Goal: Find specific page/section: Find specific page/section

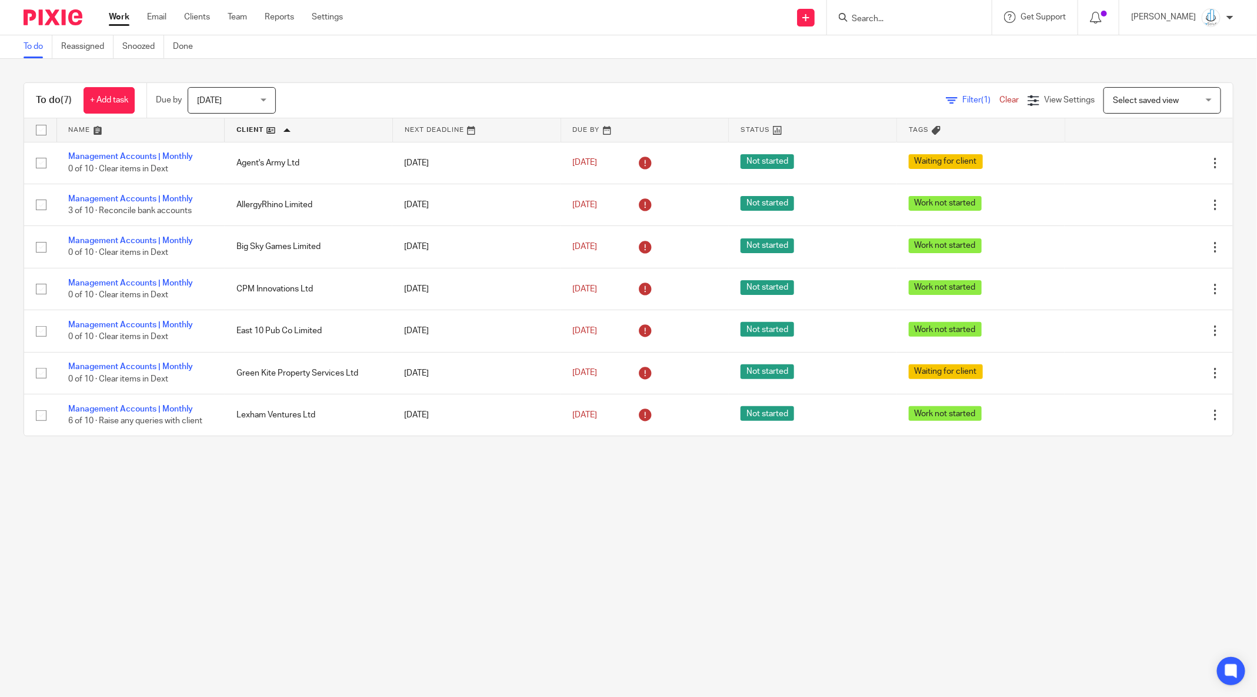
click at [919, 21] on input "Search" at bounding box center [904, 19] width 106 height 11
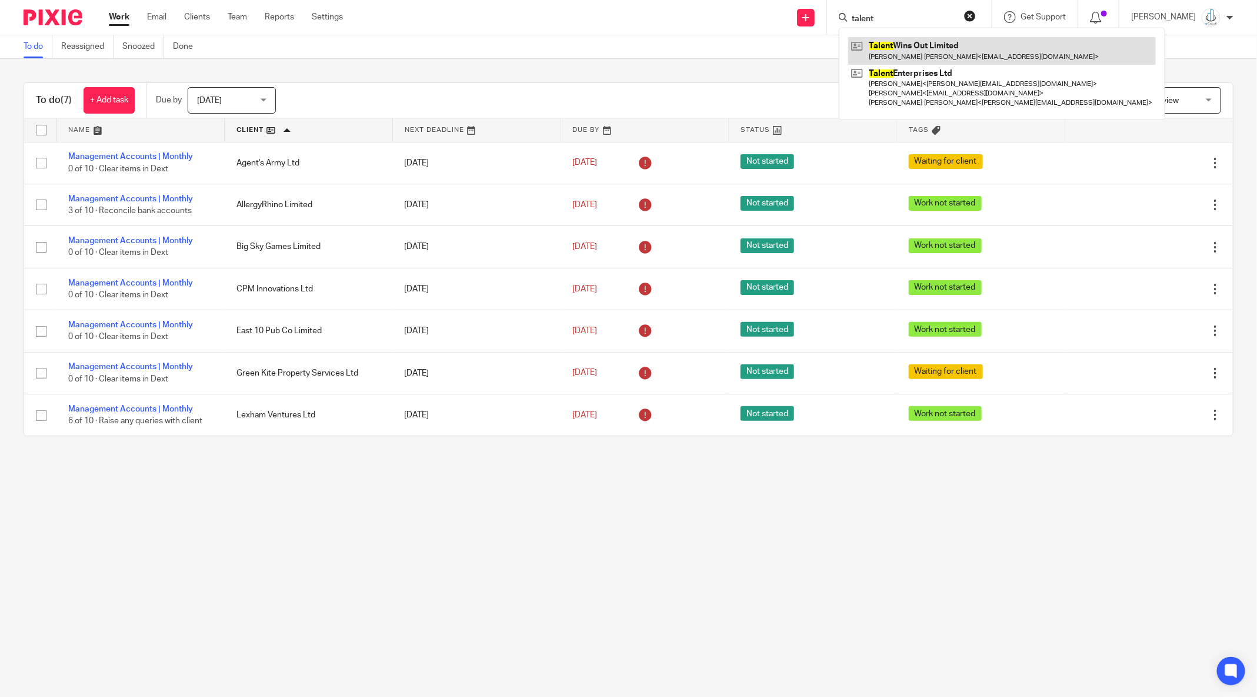
type input "talent"
click at [959, 51] on link at bounding box center [1002, 50] width 308 height 27
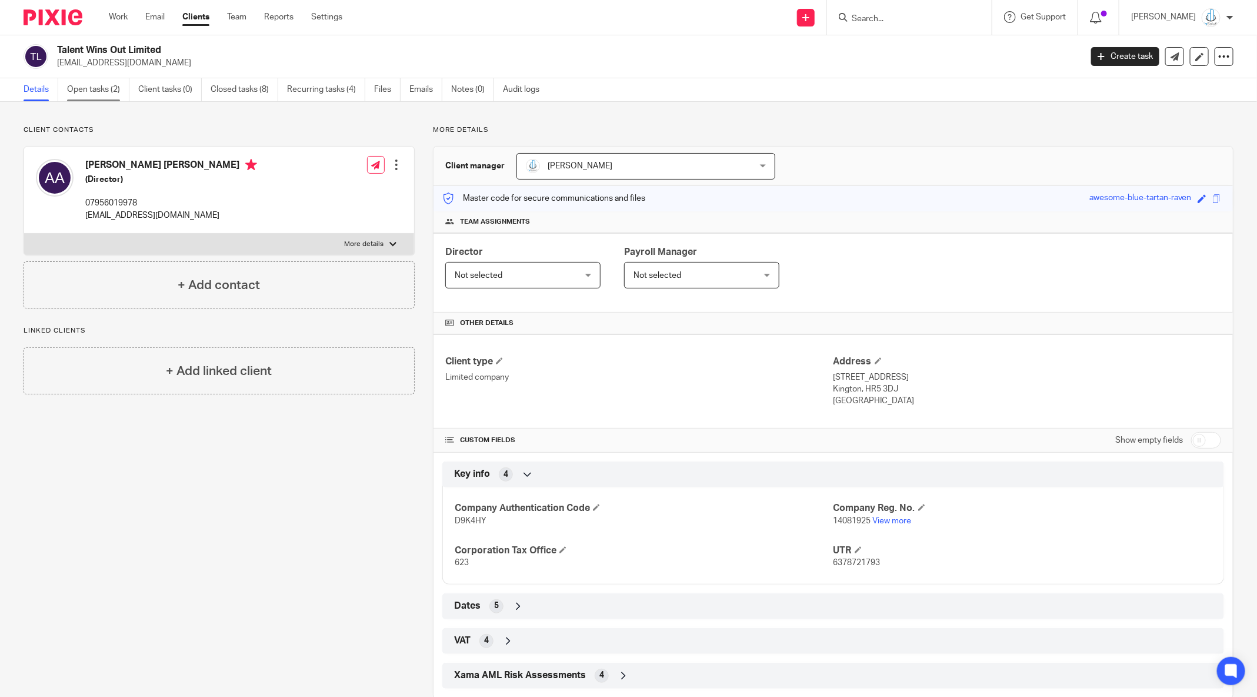
click at [81, 97] on link "Open tasks (2)" at bounding box center [98, 89] width 62 height 23
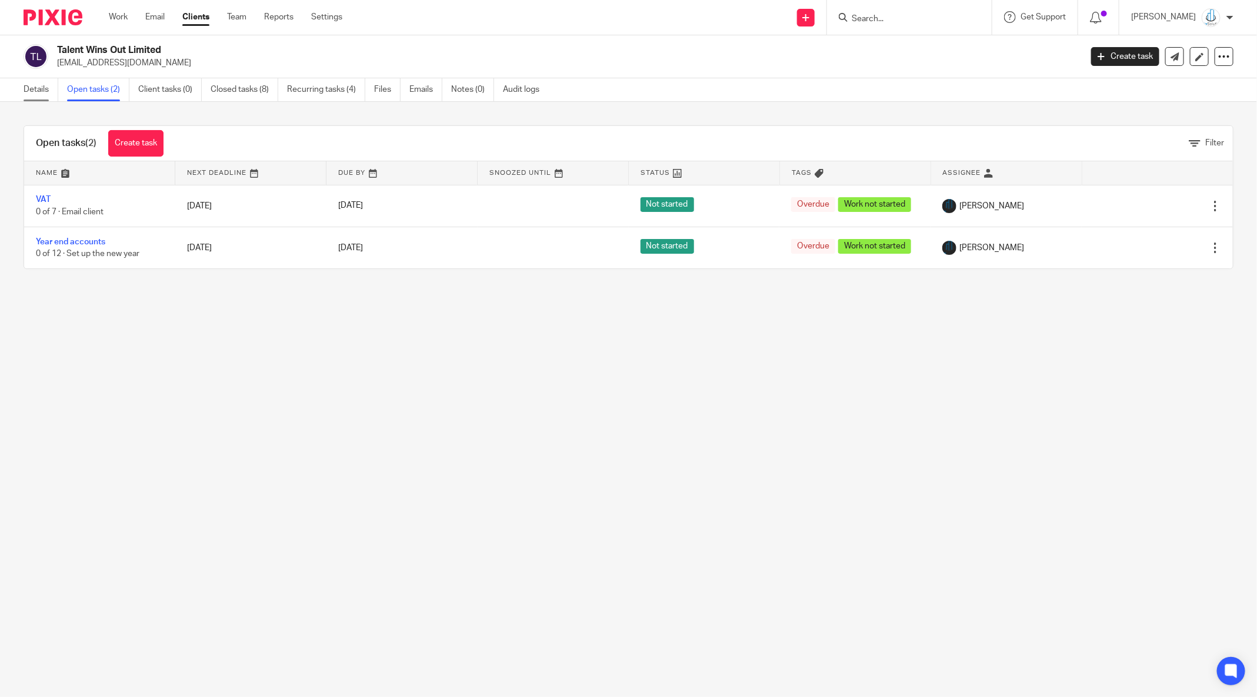
click at [29, 92] on link "Details" at bounding box center [41, 89] width 35 height 23
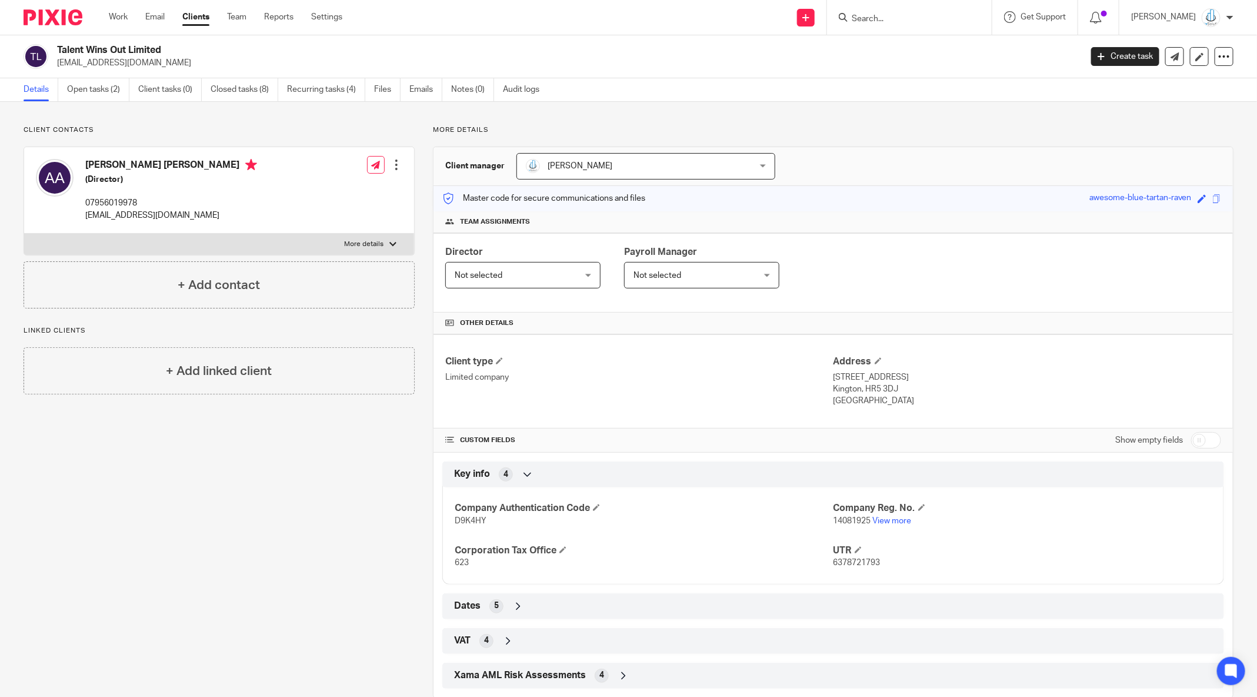
scroll to position [22, 0]
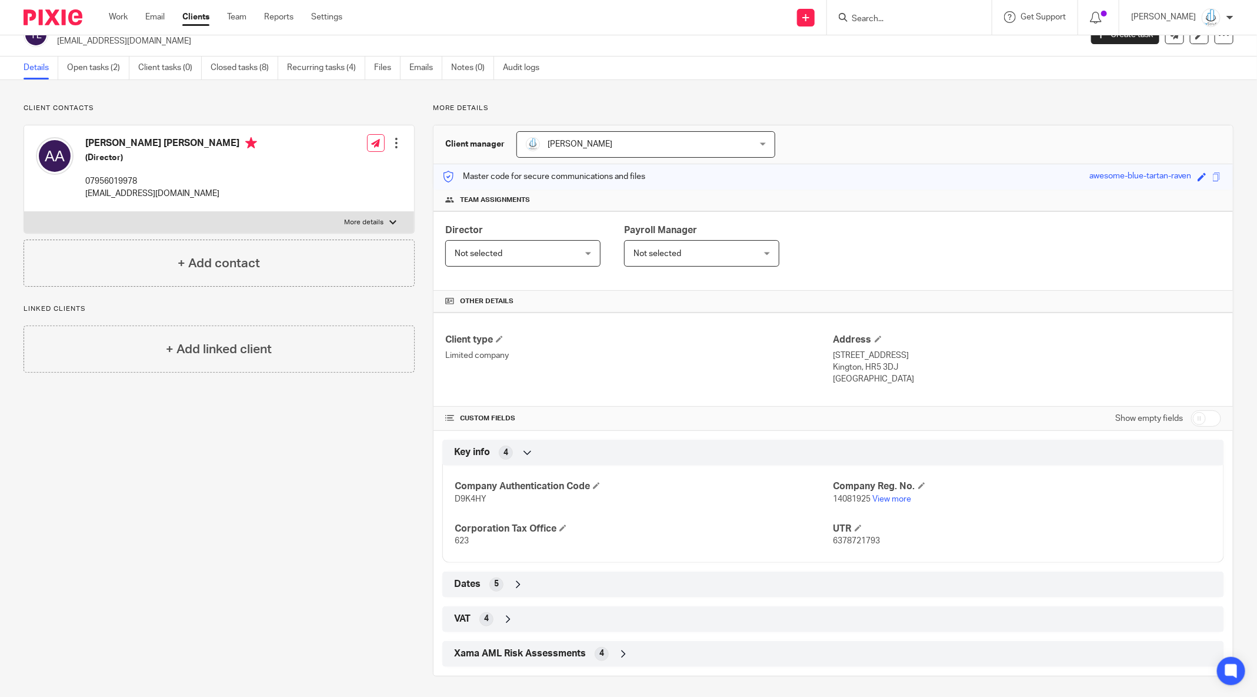
click at [490, 579] on div "5" at bounding box center [497, 584] width 14 height 14
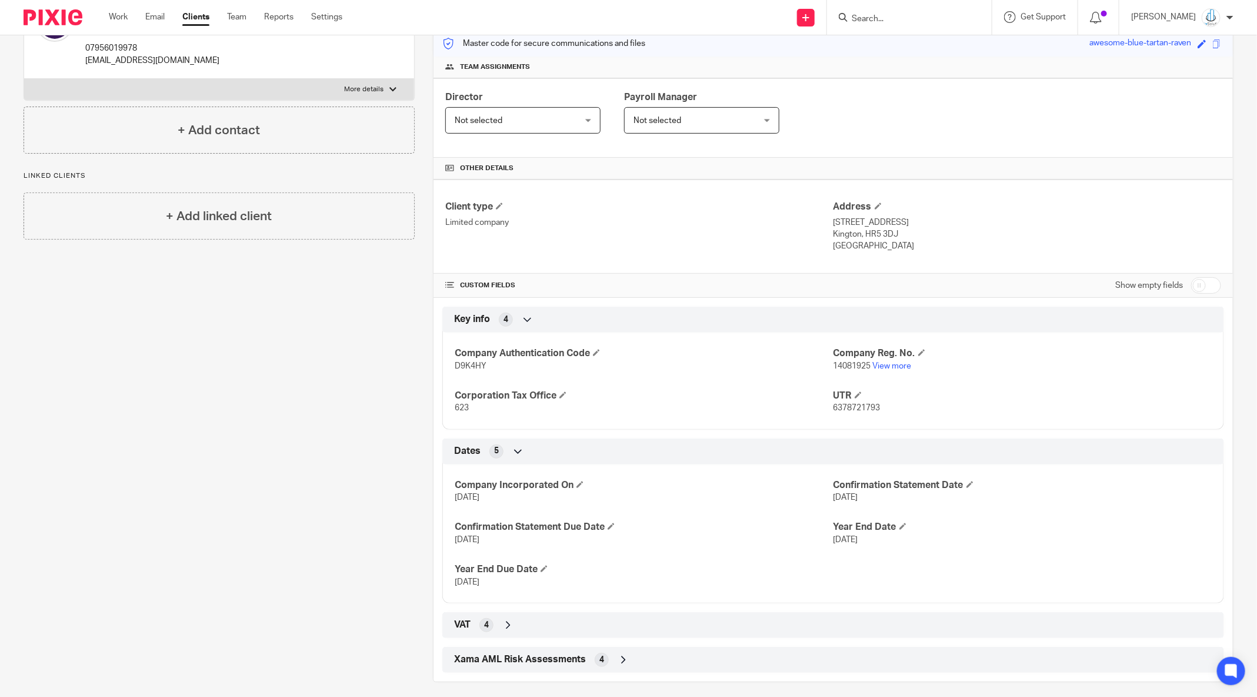
scroll to position [161, 0]
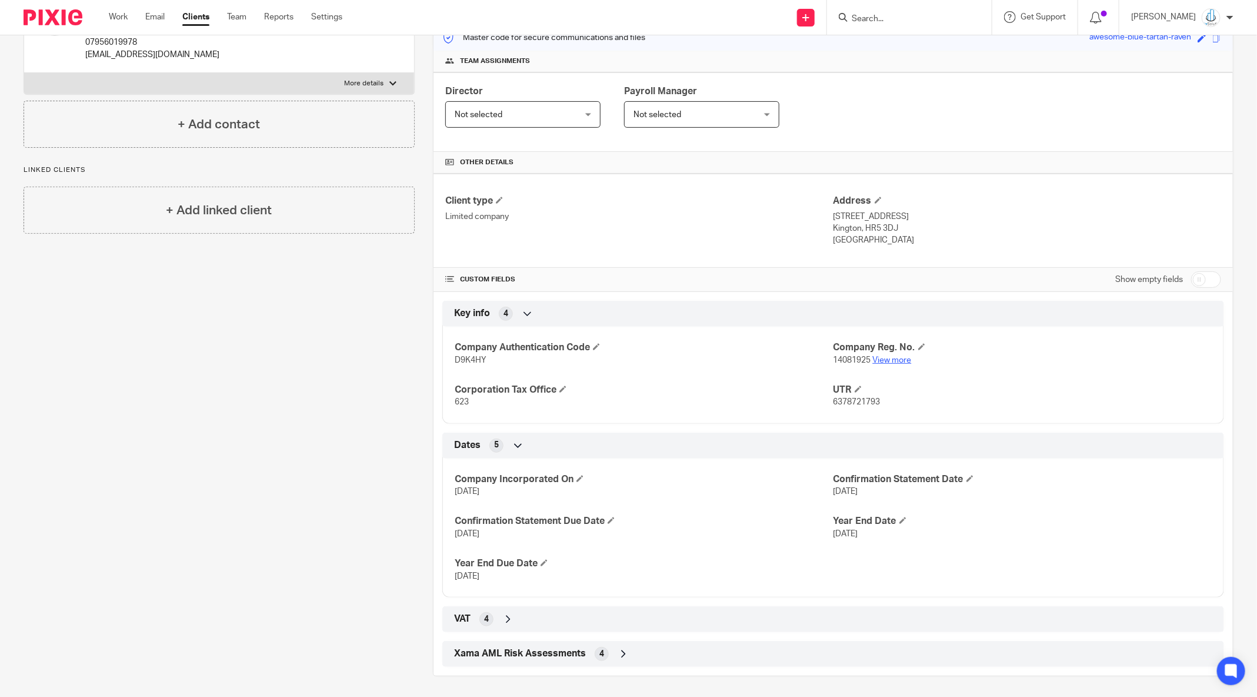
click at [883, 356] on link "View more" at bounding box center [892, 360] width 39 height 8
